Goal: Transaction & Acquisition: Purchase product/service

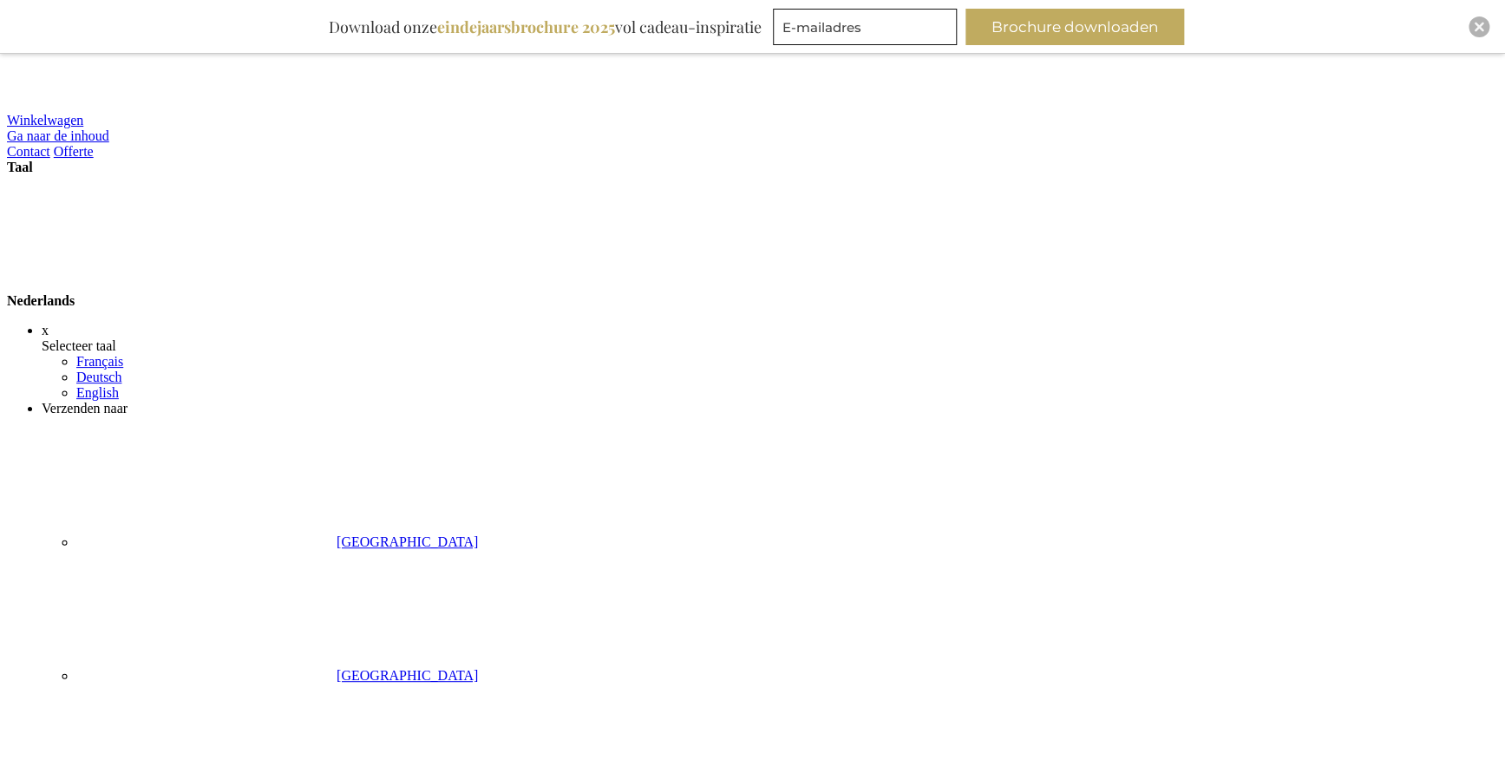
click at [1485, 26] on div "Close" at bounding box center [1479, 26] width 21 height 21
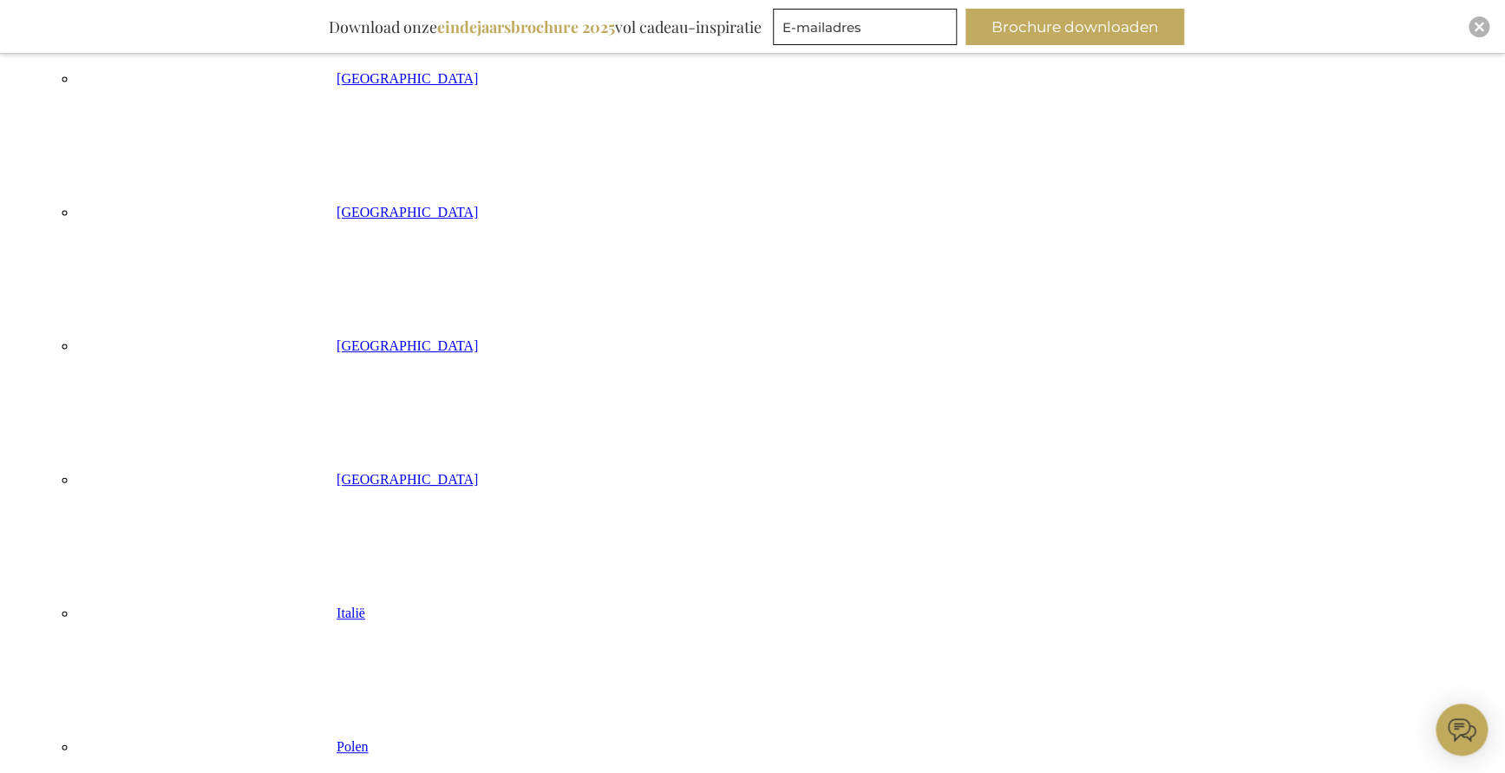
scroll to position [655, 0]
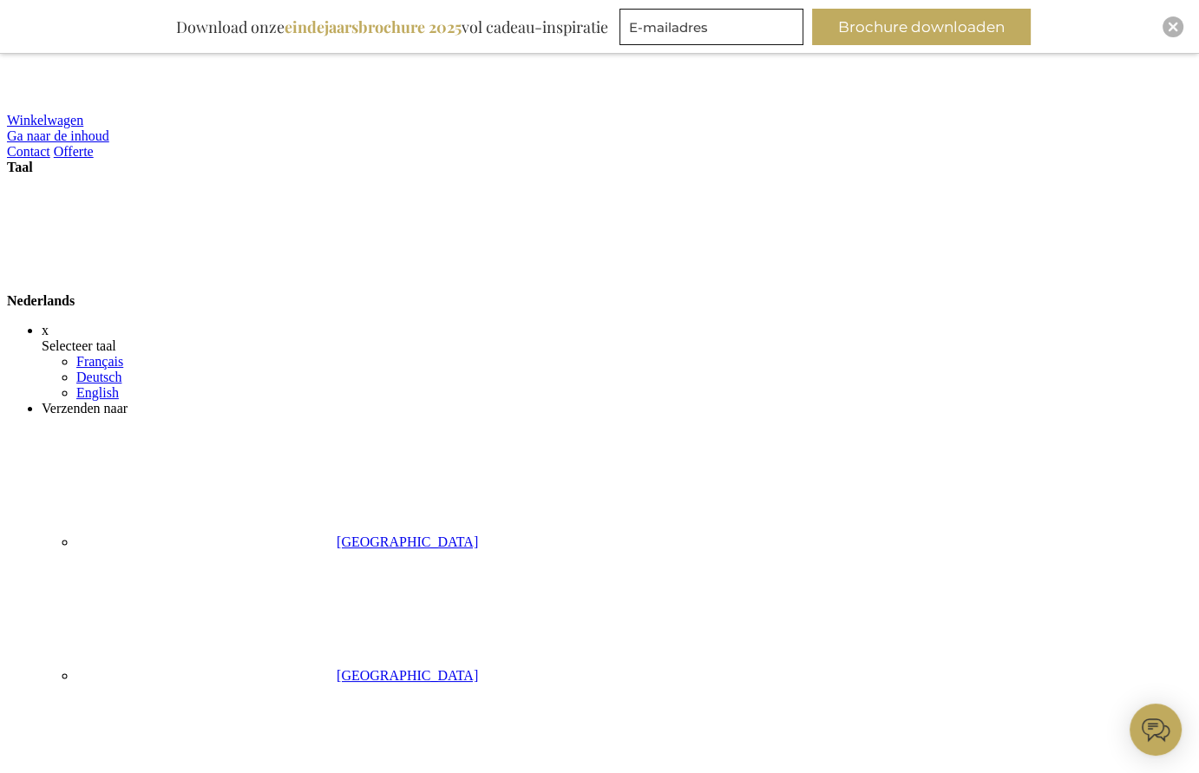
drag, startPoint x: 680, startPoint y: 520, endPoint x: 1079, endPoint y: 287, distance: 462.3
click at [1168, 29] on img "Close" at bounding box center [1173, 27] width 10 height 10
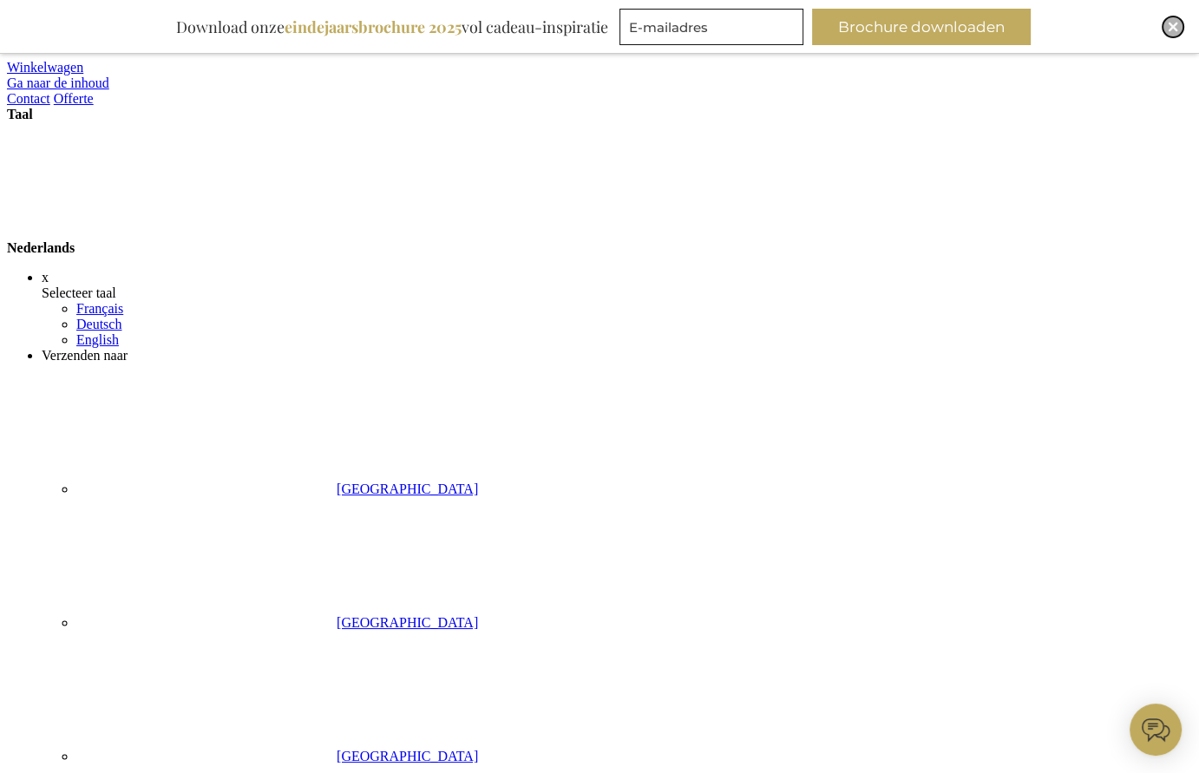
click at [1173, 24] on img "Close" at bounding box center [1173, 27] width 10 height 10
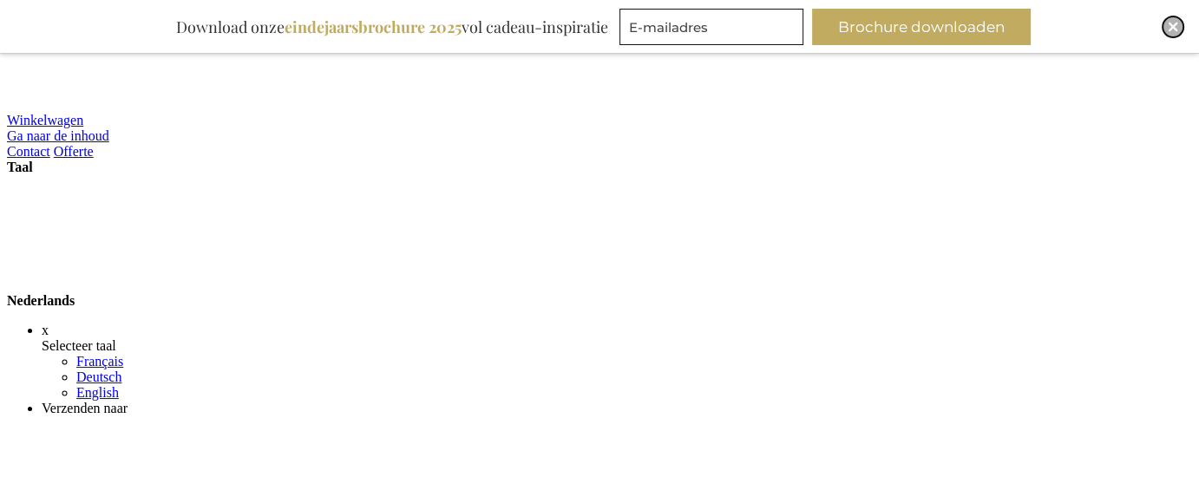
click at [1165, 26] on div "Close" at bounding box center [1172, 26] width 21 height 21
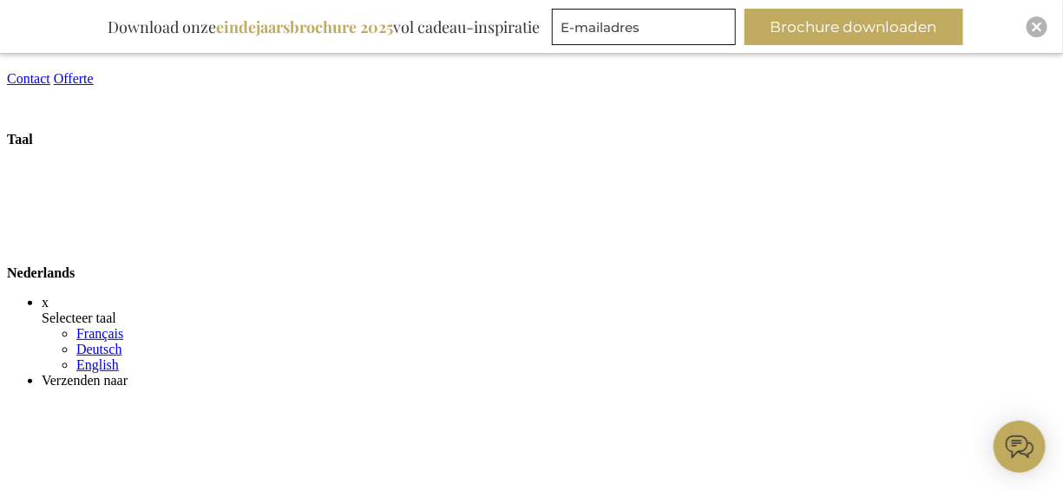
scroll to position [52, 0]
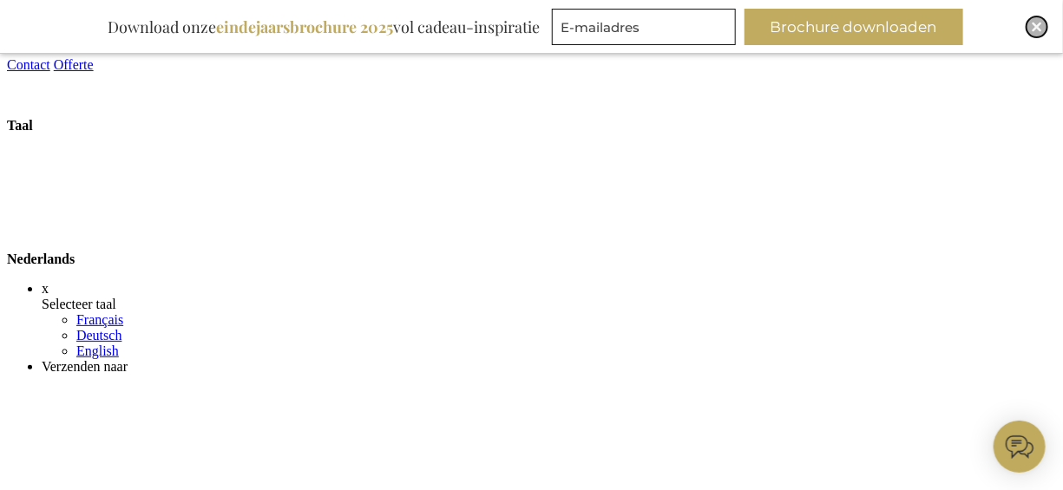
click at [1037, 26] on img "Close" at bounding box center [1036, 27] width 10 height 10
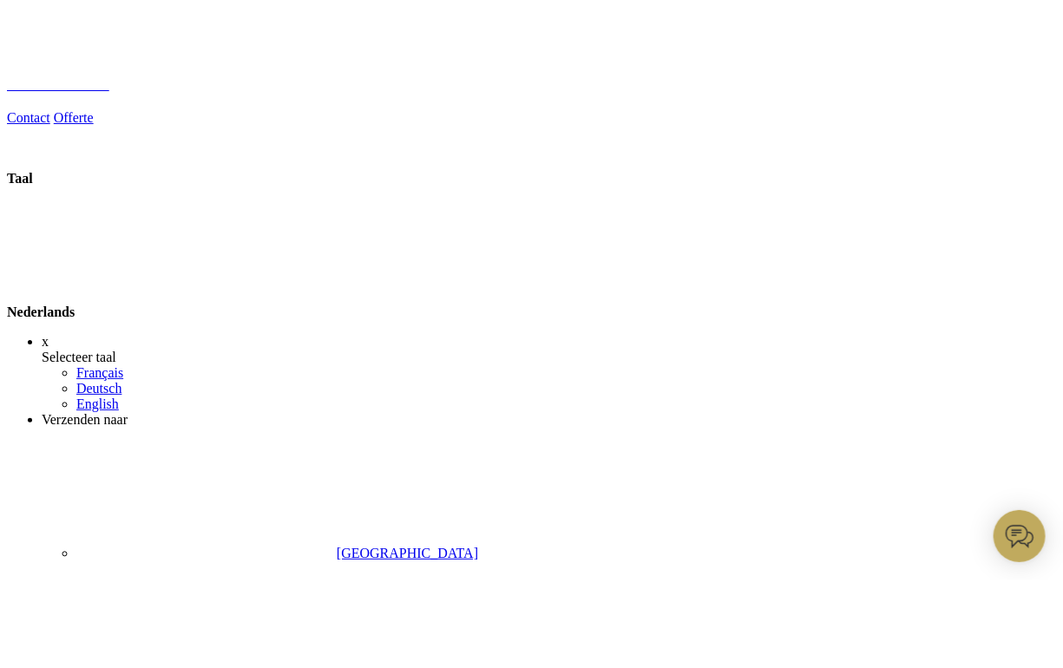
scroll to position [0, 0]
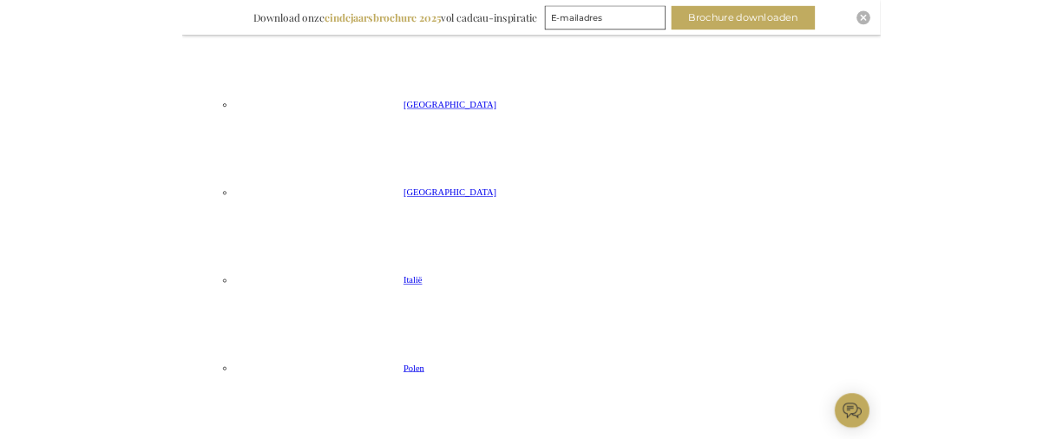
scroll to position [795, 0]
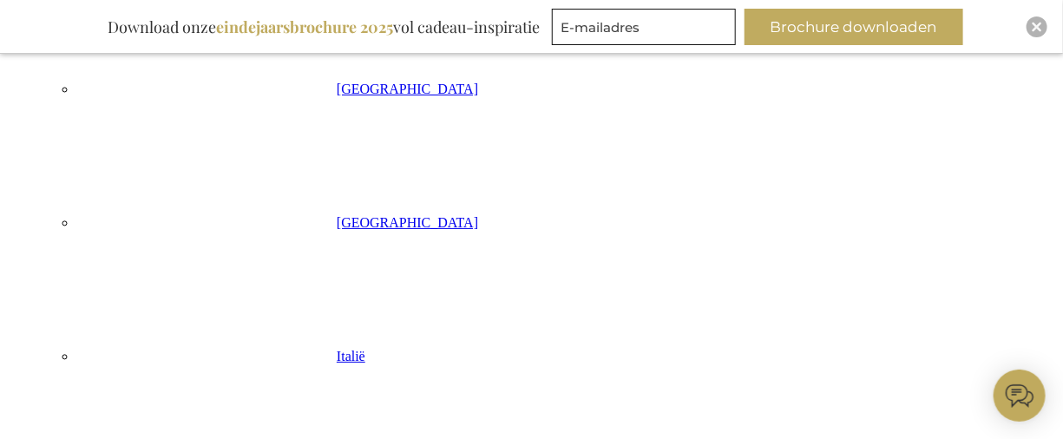
scroll to position [874, 0]
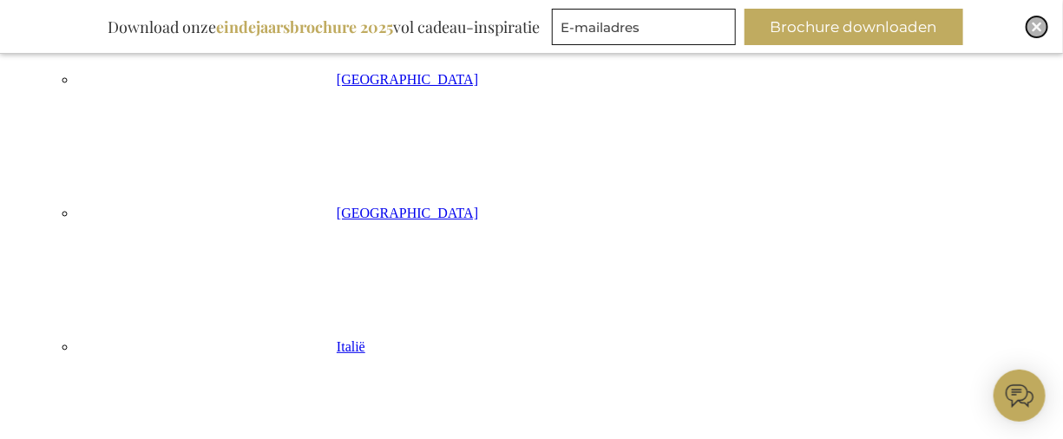
click at [1033, 26] on img "Close" at bounding box center [1036, 27] width 10 height 10
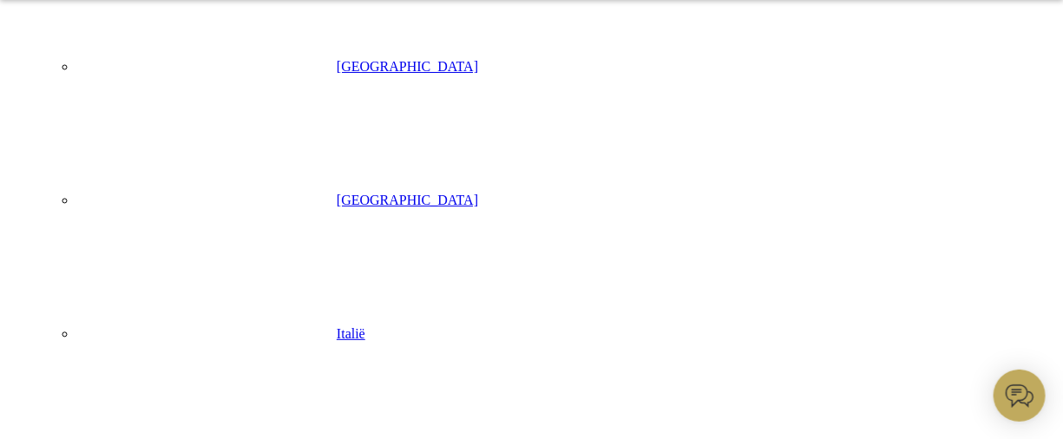
scroll to position [820, 0]
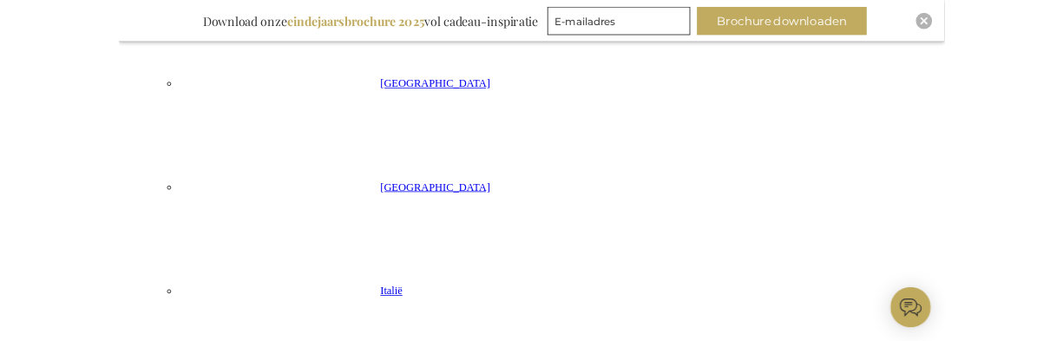
scroll to position [855, 0]
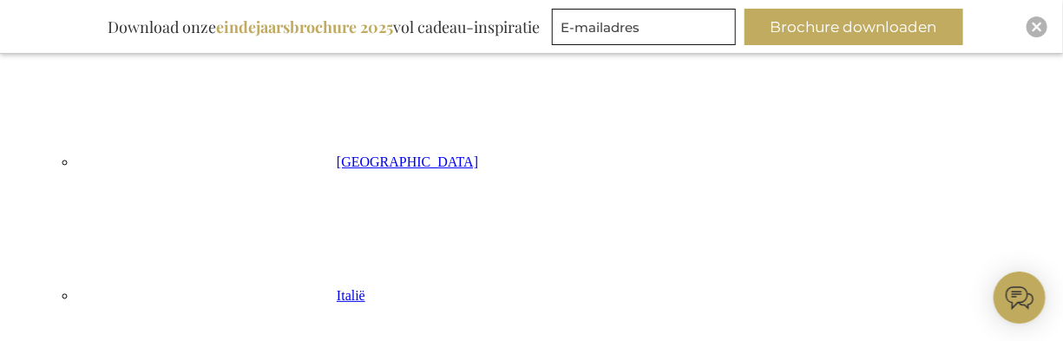
scroll to position [934, 0]
